Goal: Entertainment & Leisure: Consume media (video, audio)

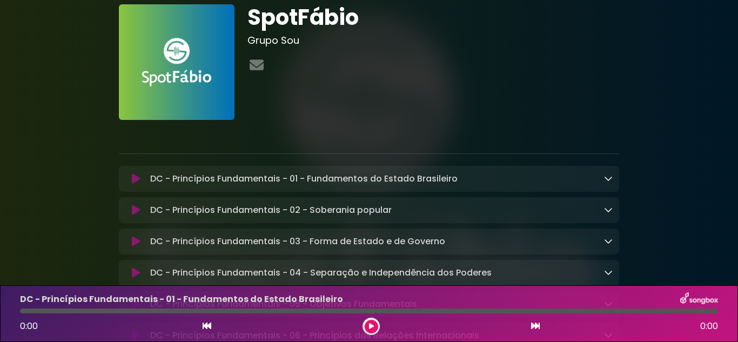
scroll to position [54, 0]
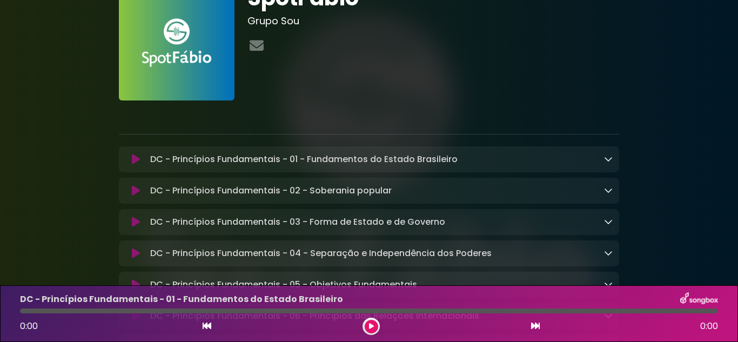
click at [132, 161] on icon at bounding box center [136, 159] width 8 height 11
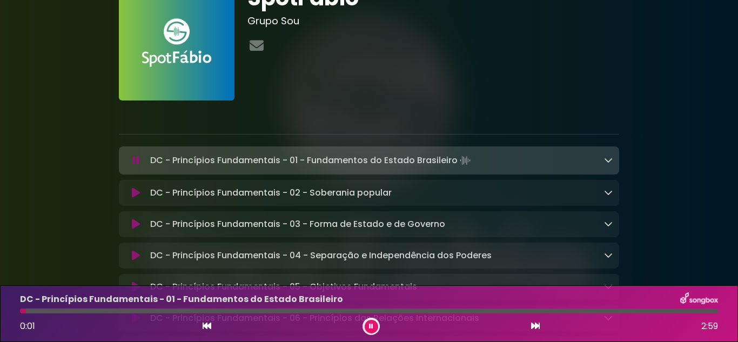
scroll to position [108, 0]
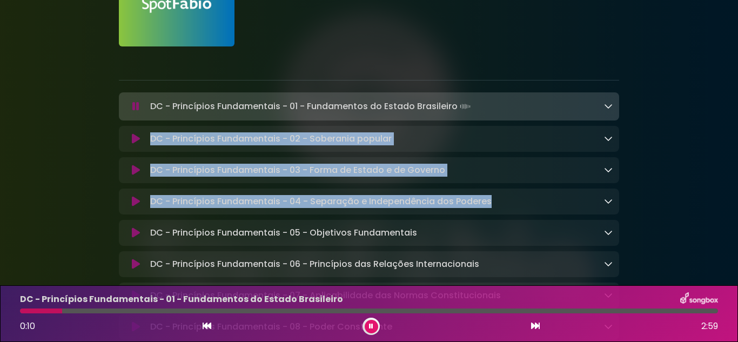
drag, startPoint x: 105, startPoint y: 132, endPoint x: 358, endPoint y: 152, distance: 253.6
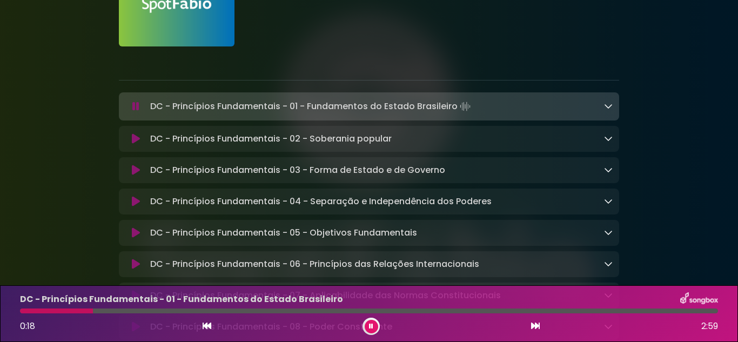
click at [135, 108] on icon at bounding box center [135, 106] width 7 height 11
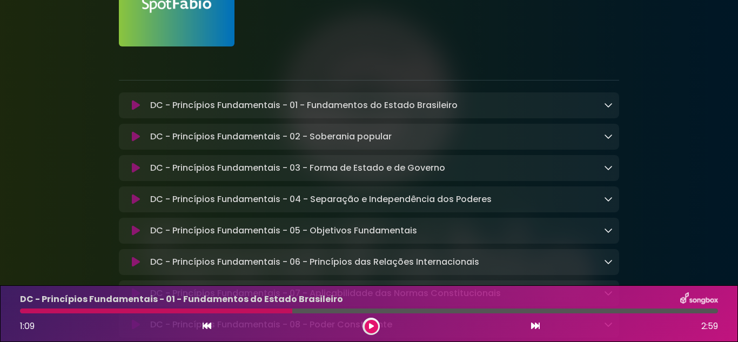
click at [133, 137] on icon at bounding box center [136, 136] width 8 height 11
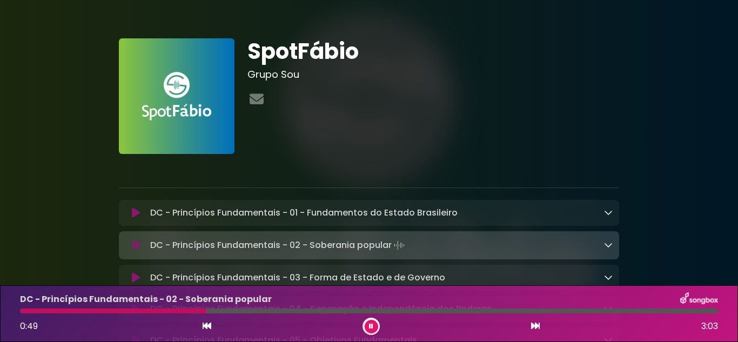
scroll to position [0, 0]
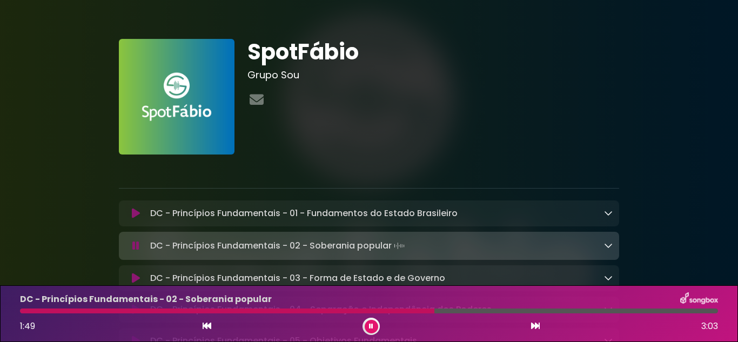
click at [607, 249] on icon at bounding box center [608, 245] width 9 height 9
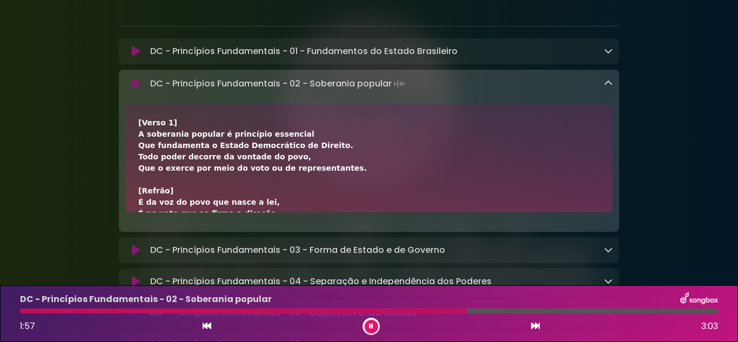
click at [607, 86] on icon at bounding box center [608, 83] width 9 height 9
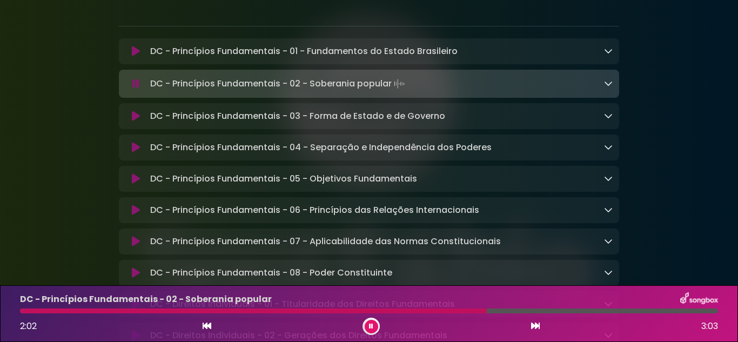
click at [369, 323] on icon at bounding box center [371, 326] width 4 height 6
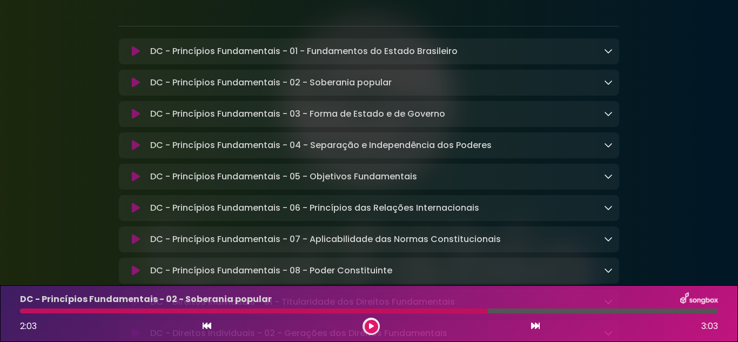
click at [374, 326] on button at bounding box center [372, 327] width 14 height 14
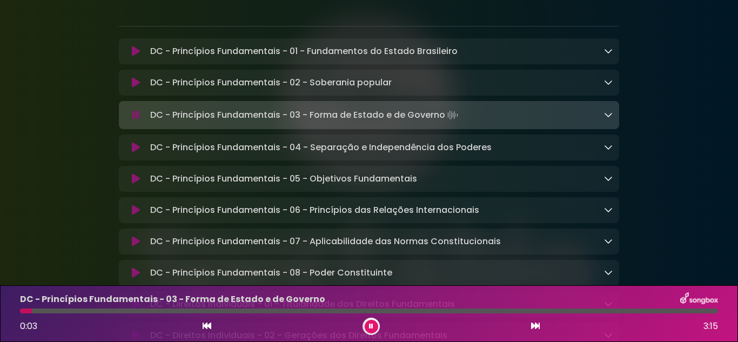
click at [132, 118] on icon at bounding box center [135, 115] width 7 height 11
